Goal: Information Seeking & Learning: Learn about a topic

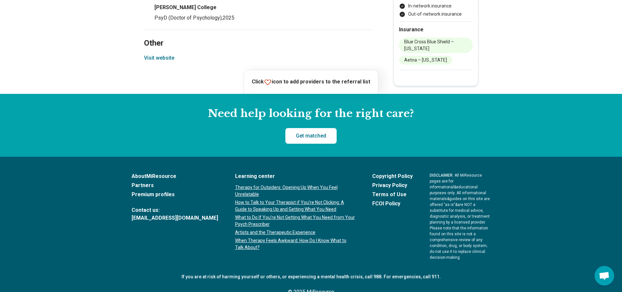
scroll to position [848, 0]
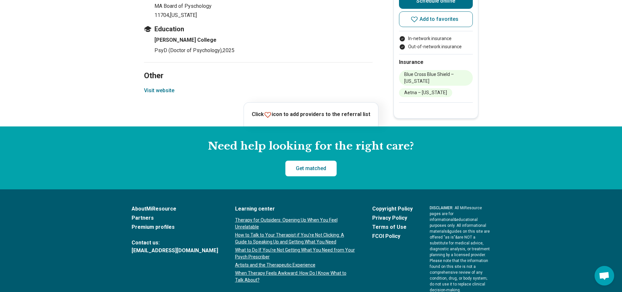
click at [271, 115] on icon at bounding box center [268, 115] width 8 height 8
click at [271, 114] on icon at bounding box center [268, 115] width 8 height 8
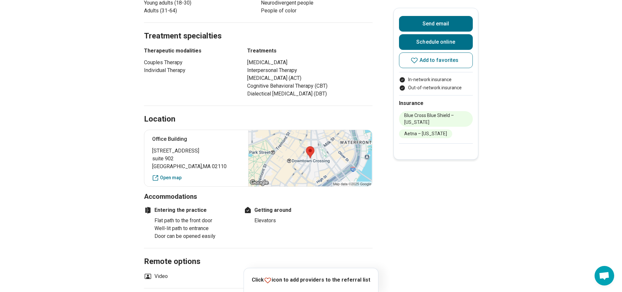
scroll to position [294, 0]
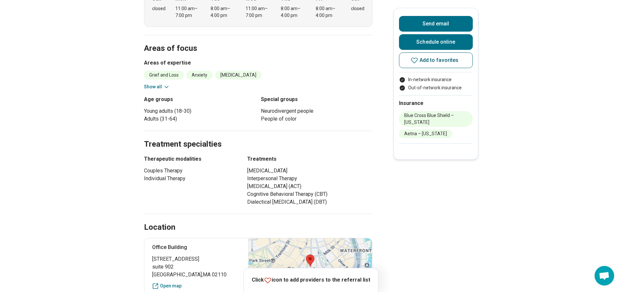
click at [439, 58] on span "Add to favorites" at bounding box center [438, 60] width 39 height 5
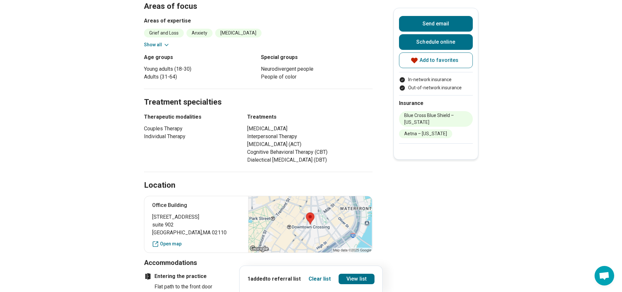
scroll to position [206, 0]
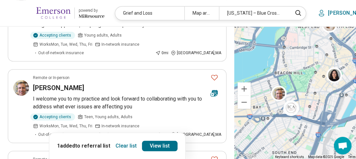
scroll to position [196, 0]
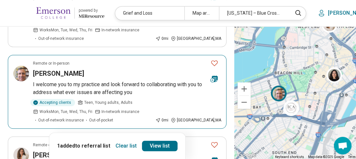
click at [145, 86] on article "Remote or In-person Michael LoGuidice I welcome you to my practice and look for…" at bounding box center [117, 92] width 219 height 74
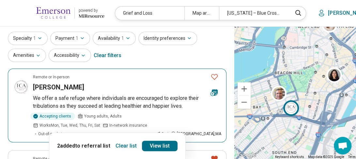
scroll to position [33, 0]
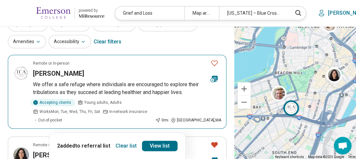
click at [210, 65] on icon "Favorite" at bounding box center [214, 63] width 8 height 8
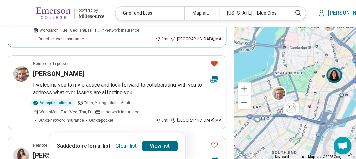
scroll to position [196, 0]
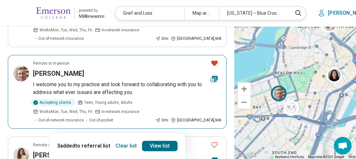
click at [112, 96] on p "I welcome you to my practice and look forward to collaborating with you to addr…" at bounding box center [127, 89] width 188 height 16
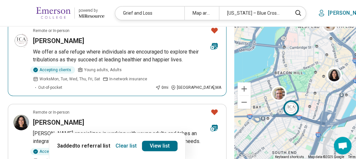
click at [97, 58] on p "We offer a safe refuge where individuals are encouraged to explore their tribul…" at bounding box center [127, 56] width 188 height 16
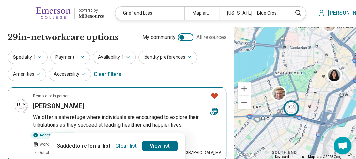
scroll to position [33, 0]
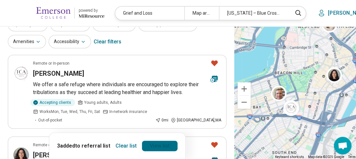
click at [152, 143] on link "View list" at bounding box center [160, 146] width 36 height 10
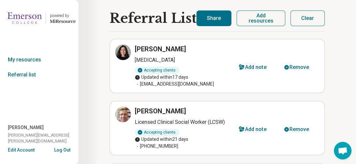
click at [221, 20] on button "Share" at bounding box center [213, 18] width 35 height 16
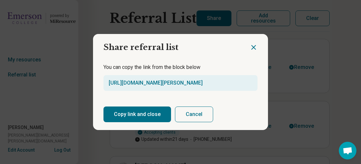
click at [136, 110] on button "Copy link and close" at bounding box center [137, 114] width 68 height 16
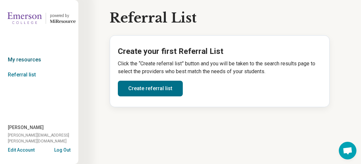
click at [18, 57] on link "My resources" at bounding box center [39, 59] width 78 height 15
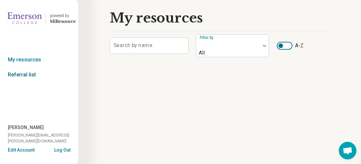
click at [23, 70] on link "Referral list" at bounding box center [39, 74] width 78 height 15
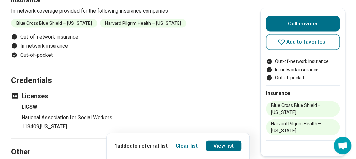
scroll to position [522, 0]
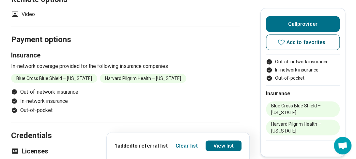
click at [293, 47] on button "Add to favorites" at bounding box center [303, 42] width 74 height 16
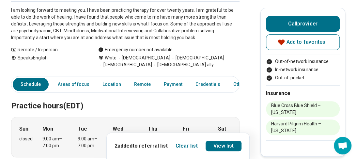
scroll to position [0, 0]
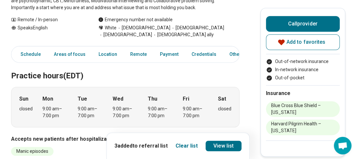
scroll to position [163, 0]
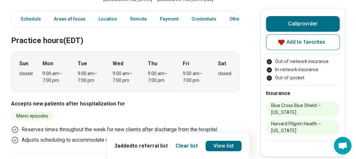
click at [72, 25] on link "Areas of focus" at bounding box center [69, 18] width 39 height 13
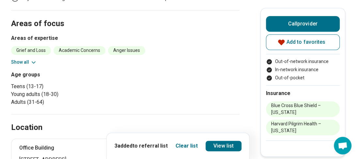
scroll to position [306, 0]
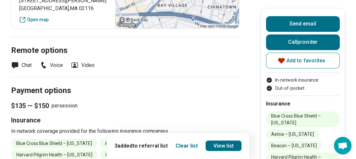
scroll to position [261, 0]
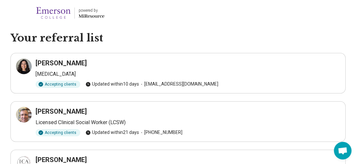
scroll to position [33, 0]
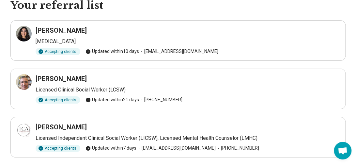
click at [77, 32] on h3 "[PERSON_NAME]" at bounding box center [61, 30] width 51 height 9
click at [87, 29] on h3 "[PERSON_NAME]" at bounding box center [61, 30] width 51 height 9
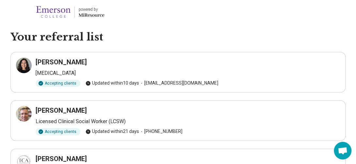
scroll to position [0, 0]
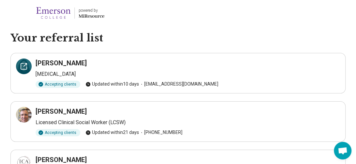
click at [23, 63] on icon at bounding box center [24, 66] width 8 height 8
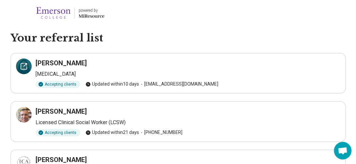
click at [22, 68] on icon at bounding box center [24, 66] width 8 height 8
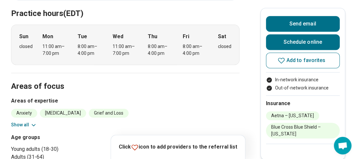
scroll to position [196, 0]
